Goal: Use online tool/utility

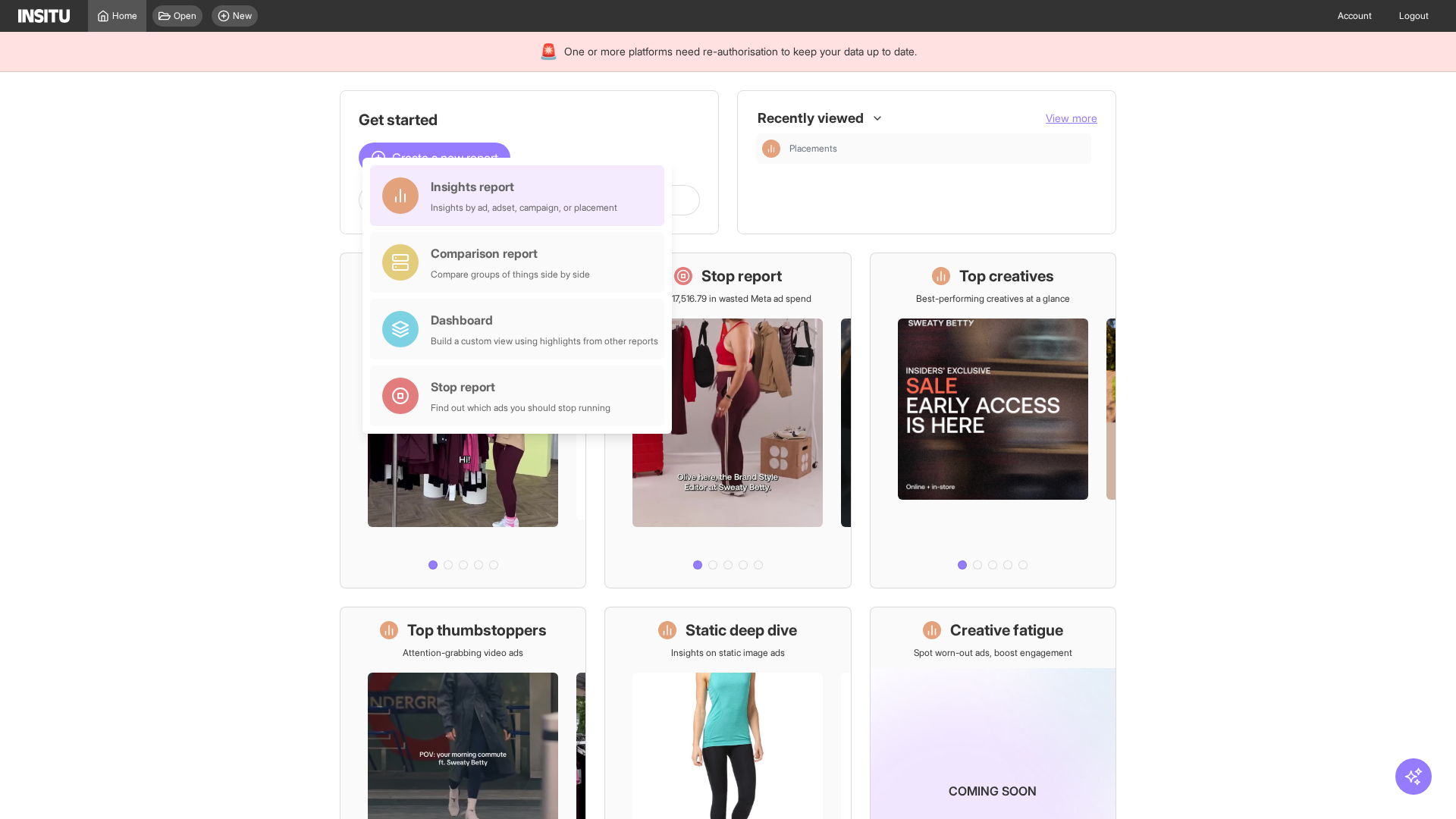
click at [521, 196] on div "Insights report Insights by ad, adset, campaign, or placement" at bounding box center [524, 196] width 186 height 36
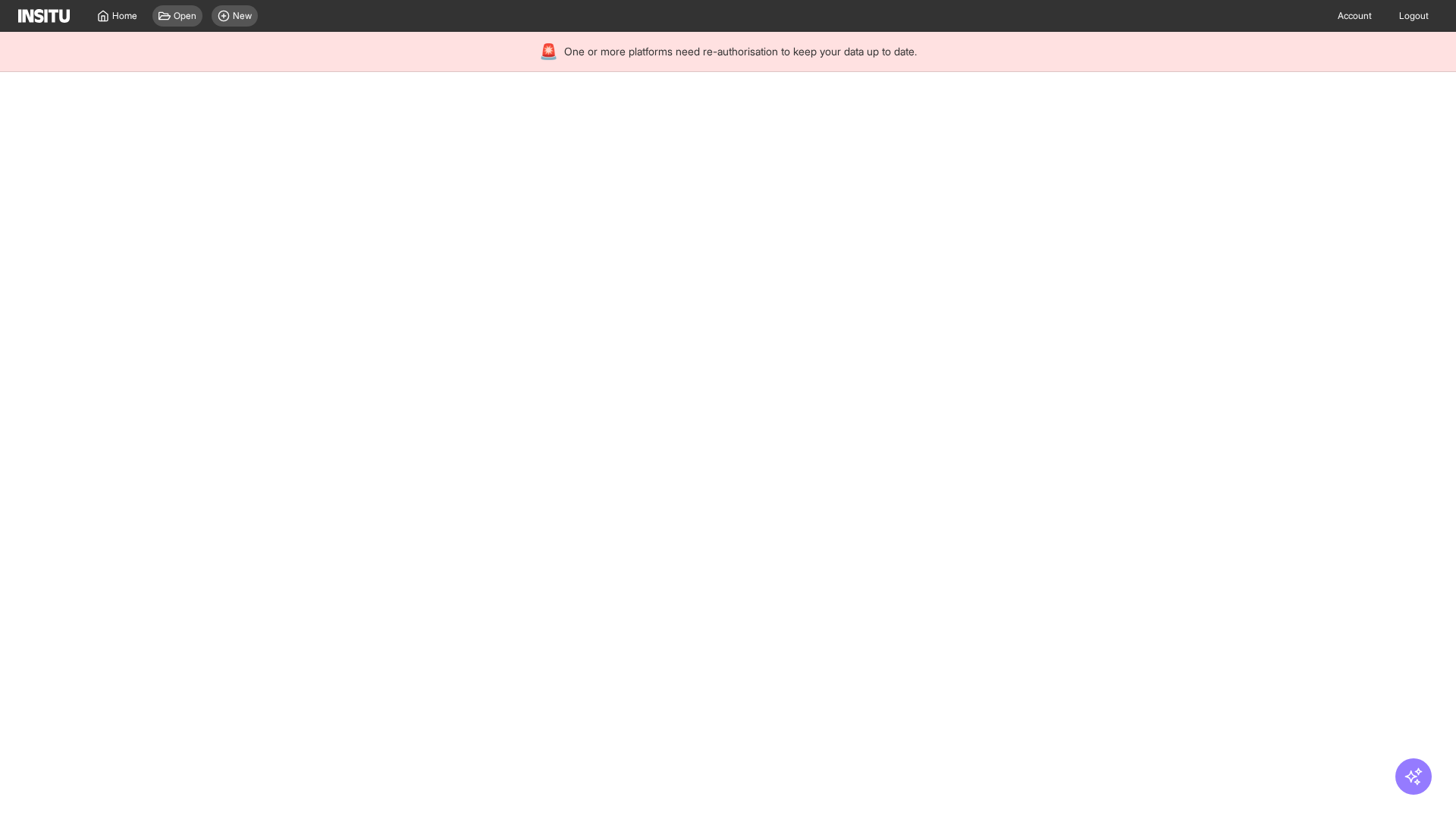
select select "**"
